Goal: Information Seeking & Learning: Learn about a topic

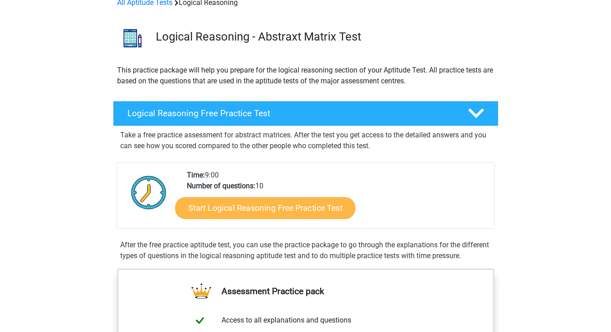
scroll to position [48, 0]
click at [313, 204] on link "Start Logical Reasoning Free Practice Test" at bounding box center [265, 208] width 180 height 22
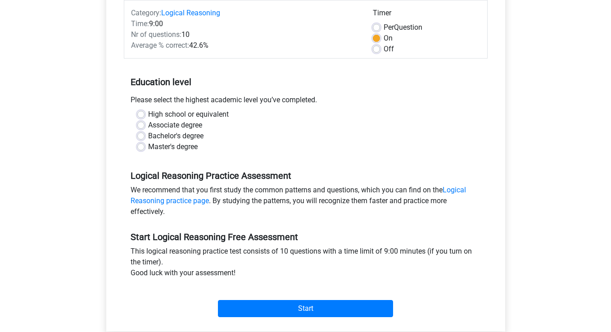
scroll to position [157, 0]
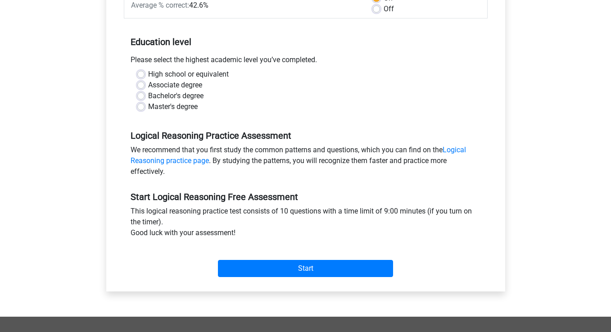
click at [196, 96] on label "Bachelor's degree" at bounding box center [175, 95] width 55 height 11
click at [145, 96] on input "Bachelor's degree" at bounding box center [140, 94] width 7 height 9
radio input "true"
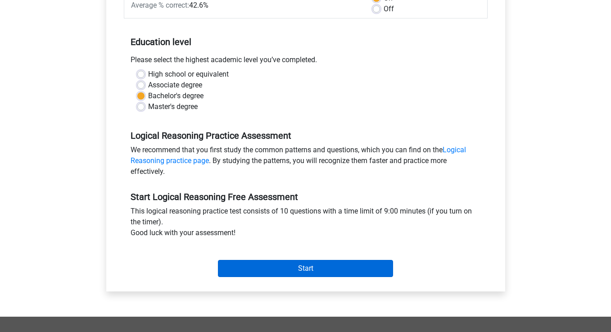
click at [270, 267] on input "Start" at bounding box center [305, 268] width 175 height 17
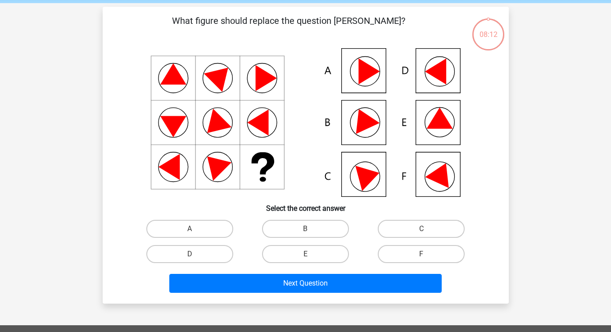
scroll to position [36, 0]
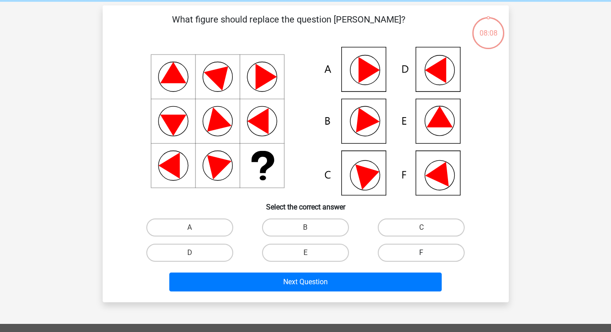
click at [402, 249] on label "F" at bounding box center [421, 253] width 87 height 18
click at [421, 253] on input "F" at bounding box center [424, 256] width 6 height 6
radio input "true"
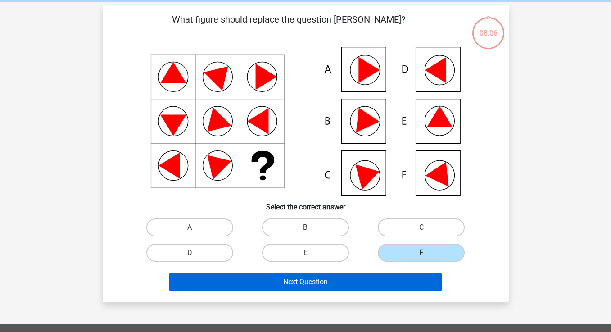
click at [366, 286] on button "Next Question" at bounding box center [305, 281] width 272 height 19
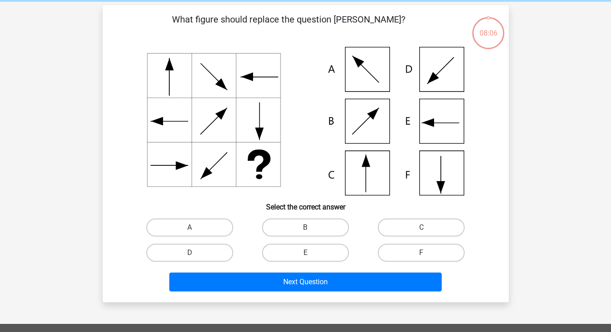
scroll to position [41, 0]
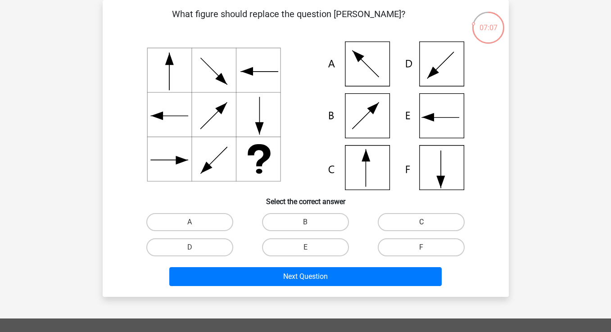
click at [420, 229] on label "C" at bounding box center [421, 222] width 87 height 18
click at [421, 228] on input "C" at bounding box center [424, 225] width 6 height 6
radio input "true"
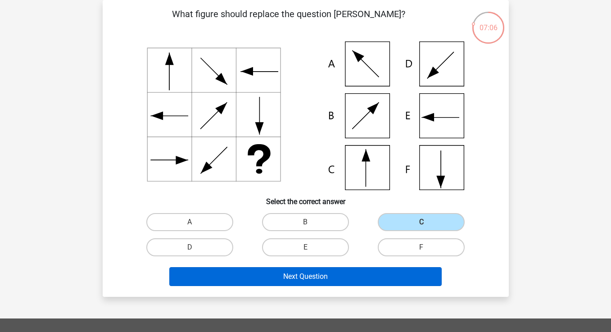
click at [365, 282] on button "Next Question" at bounding box center [305, 276] width 272 height 19
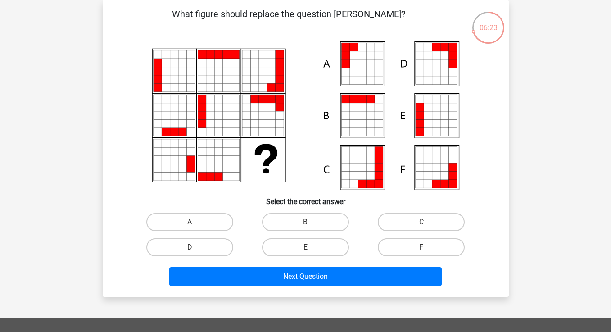
click at [436, 128] on icon at bounding box center [436, 132] width 8 height 8
click at [204, 215] on label "A" at bounding box center [189, 222] width 87 height 18
click at [195, 222] on input "A" at bounding box center [193, 225] width 6 height 6
radio input "true"
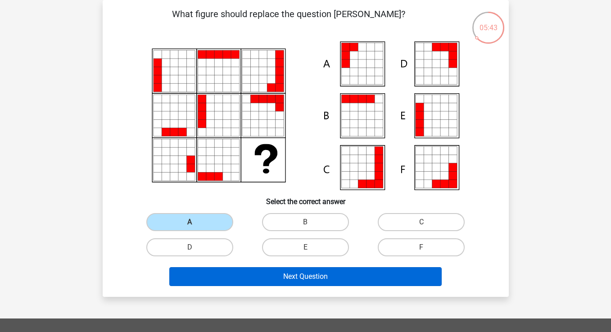
click at [270, 276] on button "Next Question" at bounding box center [305, 276] width 272 height 19
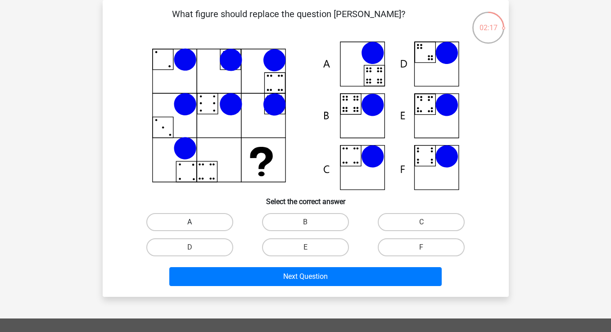
click at [204, 228] on label "A" at bounding box center [189, 222] width 87 height 18
click at [195, 228] on input "A" at bounding box center [193, 225] width 6 height 6
radio input "true"
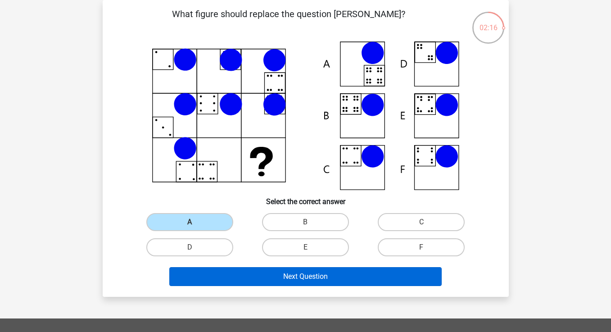
click at [262, 268] on button "Next Question" at bounding box center [305, 276] width 272 height 19
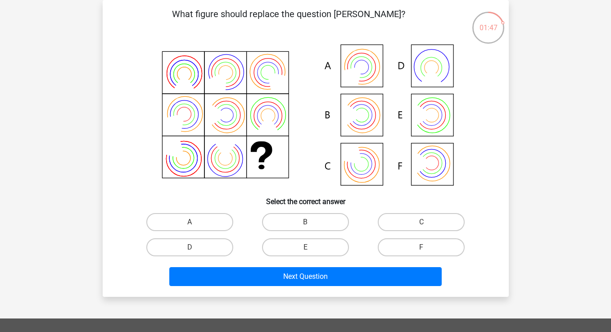
click at [407, 231] on div "C" at bounding box center [421, 221] width 116 height 25
click at [399, 220] on label "C" at bounding box center [421, 222] width 87 height 18
click at [421, 222] on input "C" at bounding box center [424, 225] width 6 height 6
radio input "true"
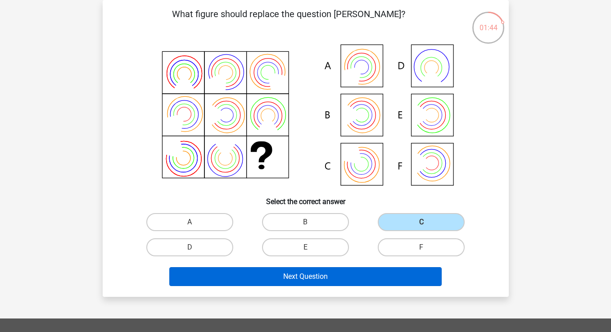
click at [370, 271] on button "Next Question" at bounding box center [305, 276] width 272 height 19
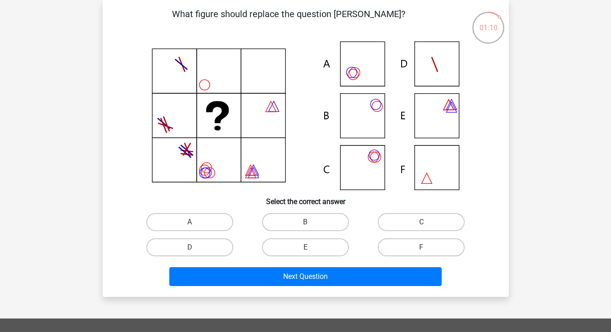
click at [352, 185] on icon at bounding box center [305, 115] width 363 height 149
click at [402, 228] on label "C" at bounding box center [421, 222] width 87 height 18
click at [421, 228] on input "C" at bounding box center [424, 225] width 6 height 6
radio input "true"
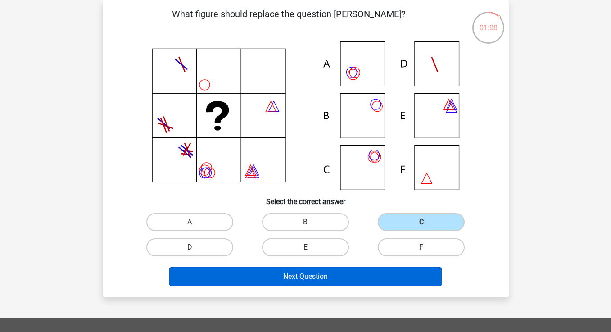
click at [362, 271] on button "Next Question" at bounding box center [305, 276] width 272 height 19
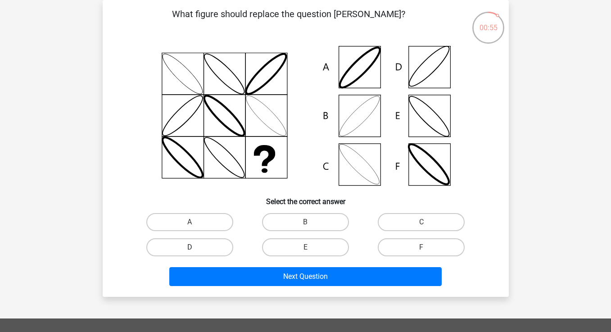
click at [204, 254] on label "D" at bounding box center [189, 247] width 87 height 18
click at [195, 253] on input "D" at bounding box center [193, 250] width 6 height 6
radio input "true"
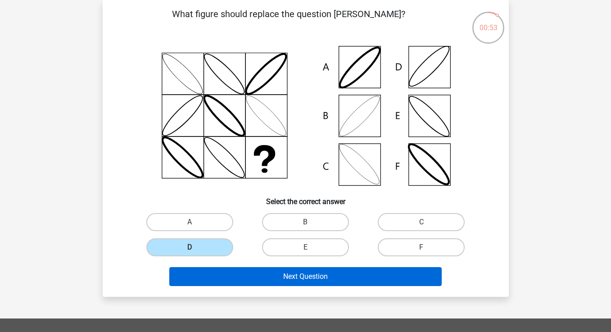
click at [306, 283] on button "Next Question" at bounding box center [305, 276] width 272 height 19
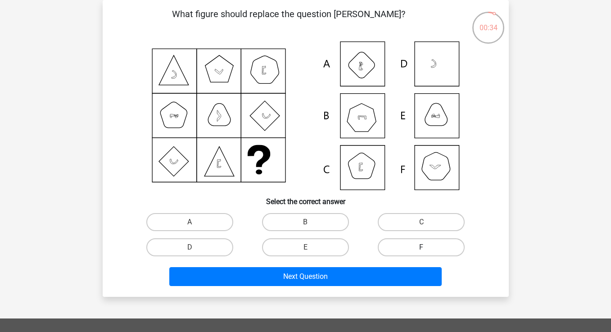
click at [416, 250] on label "F" at bounding box center [421, 247] width 87 height 18
click at [421, 250] on input "F" at bounding box center [424, 250] width 6 height 6
radio input "true"
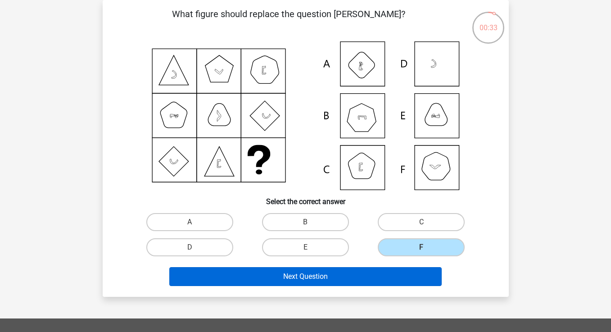
click at [380, 285] on button "Next Question" at bounding box center [305, 276] width 272 height 19
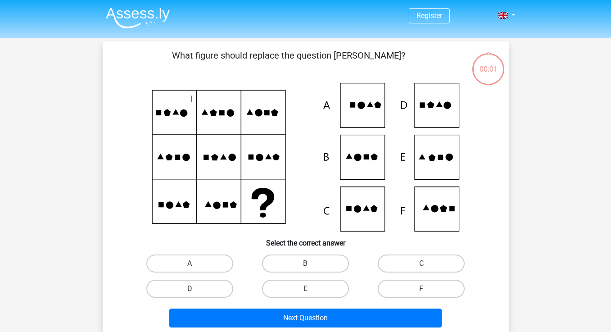
scroll to position [41, 0]
